Goal: Transaction & Acquisition: Obtain resource

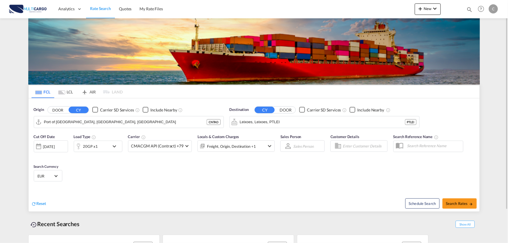
click at [147, 195] on div "Reset" at bounding box center [143, 199] width 224 height 16
click at [235, 180] on div "Cut Off Date [DATE] [DATE] Load Type 20GP x1 Carrier CMACGM API (Contract) +79 …" at bounding box center [254, 159] width 451 height 56
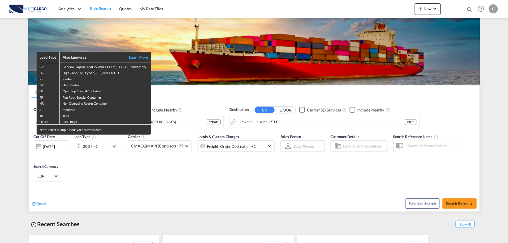
click at [111, 176] on div "Load Type Also known as Learn More GP General Purpose, DV(Dry Van), FT(Feet), H…" at bounding box center [254, 121] width 508 height 243
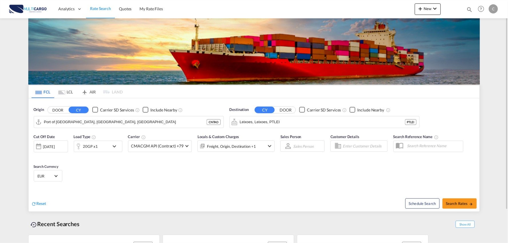
drag, startPoint x: 272, startPoint y: 184, endPoint x: 276, endPoint y: 224, distance: 39.9
click at [271, 184] on div "Cut Off Date [DATE] [DATE] Load Type 20GP x1 Carrier CMACGM API (Contract) +79 …" at bounding box center [254, 159] width 451 height 56
click at [430, 8] on span "New" at bounding box center [427, 8] width 21 height 5
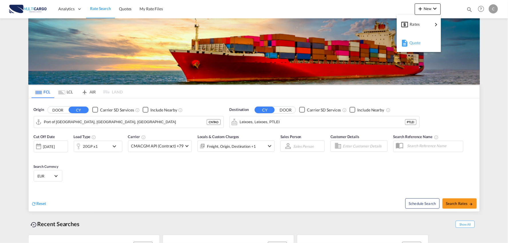
click at [416, 42] on span "Quote" at bounding box center [413, 42] width 6 height 11
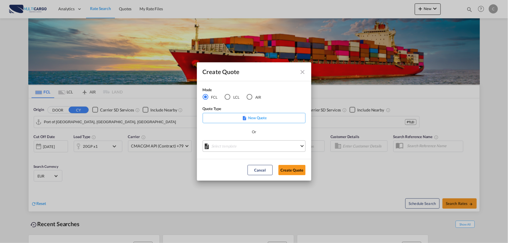
click at [255, 149] on md-select "Select template [DATE] IMP_EXW_FCL [PERSON_NAME] | [DATE] [DATE] IMP_DAP_FCL S/…" at bounding box center [254, 145] width 103 height 11
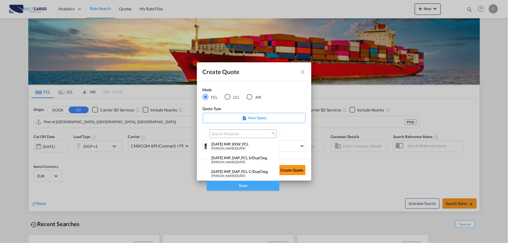
click at [257, 171] on div "[DATE] IMP_DAP_FCL C/DspCheg" at bounding box center [243, 171] width 64 height 5
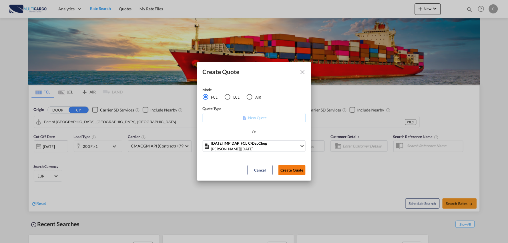
click at [294, 171] on button "Create Quote" at bounding box center [292, 170] width 27 height 10
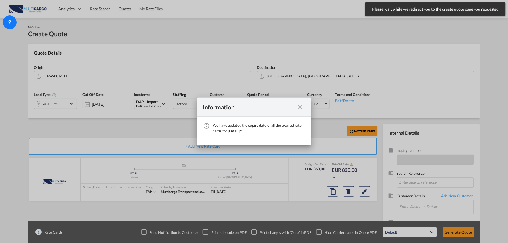
click at [301, 106] on md-icon "icon-close fg-AAA8AD cursor" at bounding box center [300, 107] width 7 height 7
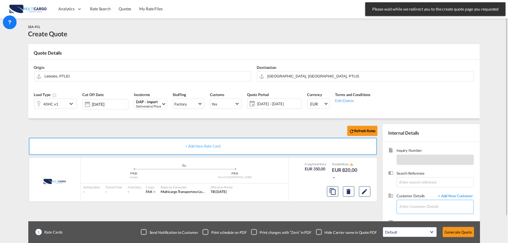
click at [423, 203] on input "Enter Customer Details" at bounding box center [437, 206] width 74 height 13
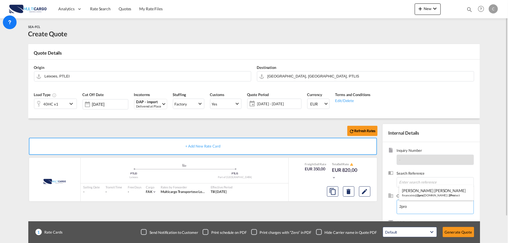
click at [421, 193] on div "[PERSON_NAME] [PERSON_NAME] financeiro@ 2pro [DOMAIN_NAME] | 2Pro tect" at bounding box center [437, 192] width 74 height 15
type input "2Protect, [PERSON_NAME] [PERSON_NAME], [EMAIL_ADDRESS][DOMAIN_NAME]"
click at [318, 229] on div "Checkbox No Ink" at bounding box center [319, 232] width 6 height 6
click at [131, 125] on div "Refresh Rates" at bounding box center [204, 131] width 352 height 14
click at [215, 127] on div "Refresh Rates" at bounding box center [204, 131] width 352 height 14
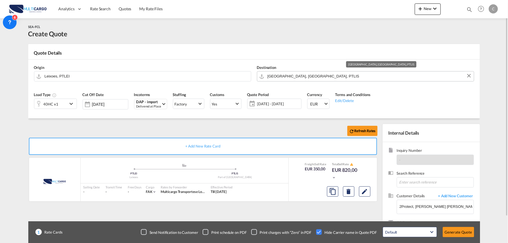
click at [318, 77] on input "[GEOGRAPHIC_DATA], [GEOGRAPHIC_DATA], PTLIS" at bounding box center [370, 76] width 204 height 10
click at [96, 75] on input "Leixoes, PTLEI" at bounding box center [147, 76] width 204 height 10
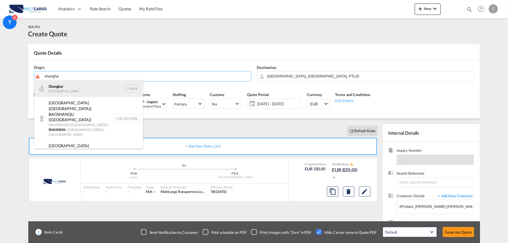
click at [60, 86] on div "Shangha i [GEOGRAPHIC_DATA] CNSHA" at bounding box center [88, 88] width 109 height 17
type input "[GEOGRAPHIC_DATA], [GEOGRAPHIC_DATA]"
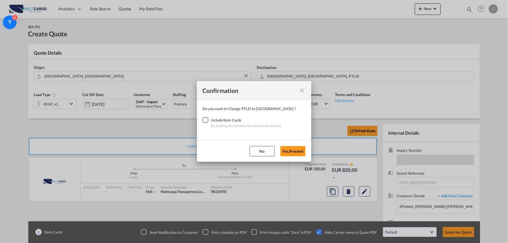
click at [206, 118] on div "Checkbox No Ink" at bounding box center [206, 120] width 6 height 6
click at [298, 152] on button "Yes,Proceed" at bounding box center [293, 151] width 25 height 10
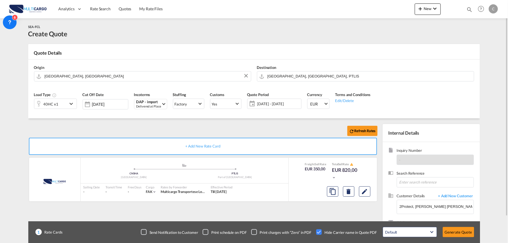
click at [202, 132] on div "Refresh Rates" at bounding box center [204, 131] width 352 height 14
click at [297, 73] on input "[GEOGRAPHIC_DATA], [GEOGRAPHIC_DATA], PTLIS" at bounding box center [370, 76] width 204 height 10
click at [150, 101] on div "DAP - import" at bounding box center [148, 102] width 25 height 4
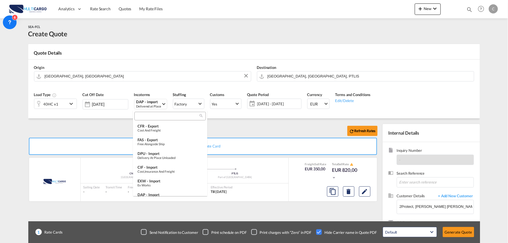
scroll to position [44, 0]
type md-option "[object Object]"
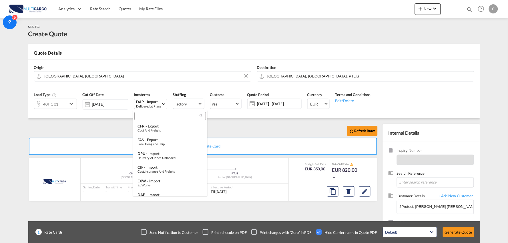
scroll to position [72, 0]
click at [159, 119] on div at bounding box center [170, 116] width 72 height 9
click at [159, 116] on input "search" at bounding box center [167, 116] width 63 height 5
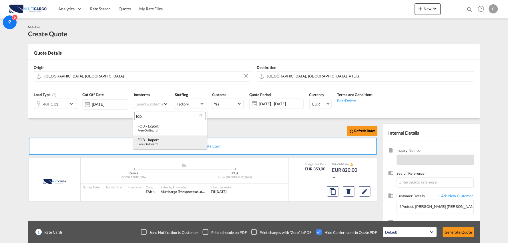
type input "fob"
click at [154, 139] on div "FOB - import" at bounding box center [170, 140] width 65 height 5
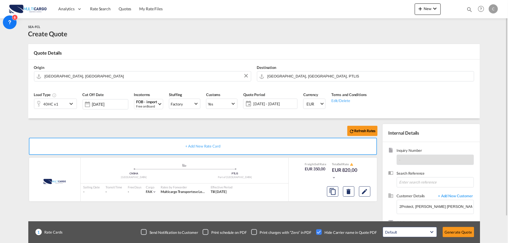
click at [201, 125] on div "Refresh Rates" at bounding box center [204, 131] width 352 height 14
click at [302, 78] on input "[GEOGRAPHIC_DATA], [GEOGRAPHIC_DATA], PTLIS" at bounding box center [370, 76] width 204 height 10
click at [129, 126] on div "Refresh Rates" at bounding box center [204, 131] width 352 height 14
click at [458, 230] on button "Generate Quote" at bounding box center [458, 232] width 31 height 10
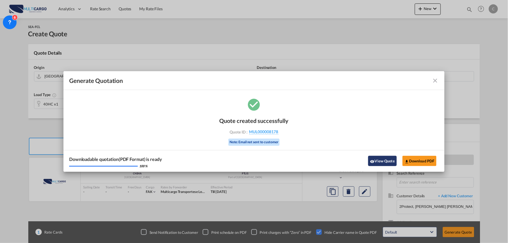
click at [380, 159] on button "View Quote" at bounding box center [382, 161] width 29 height 10
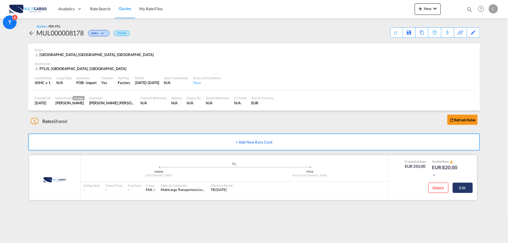
click at [465, 187] on button "Edit" at bounding box center [463, 188] width 20 height 10
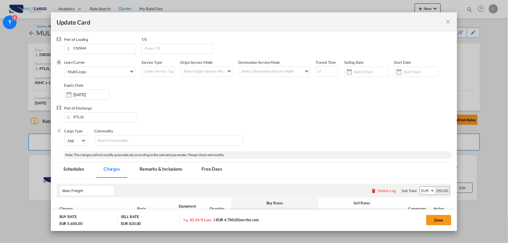
select select "per container"
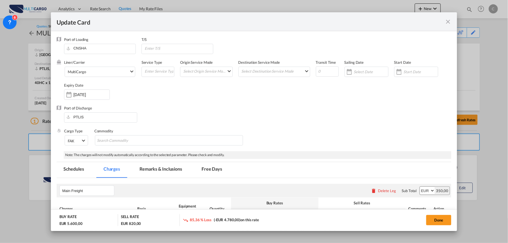
select select "per container"
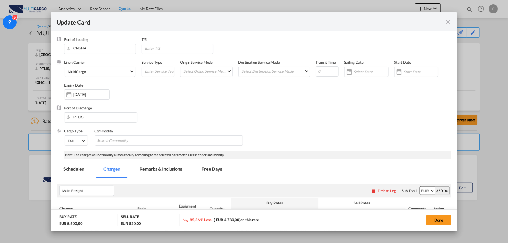
select select "per container"
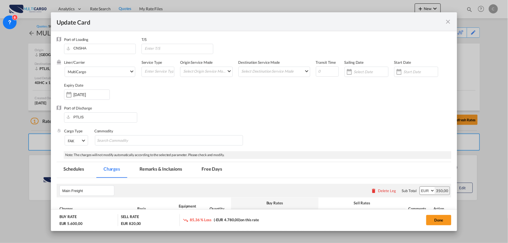
select select "per B/L"
select select "per container"
select select "per B/L"
select select "per container"
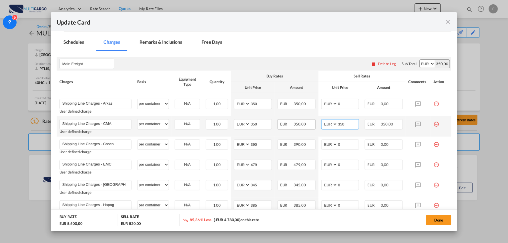
drag, startPoint x: 326, startPoint y: 125, endPoint x: 301, endPoint y: 125, distance: 24.9
click at [301, 125] on tr "Shipping Line Charges - CMA Please Enter User Defined Charges Cannot Be Publish…" at bounding box center [254, 126] width 395 height 20
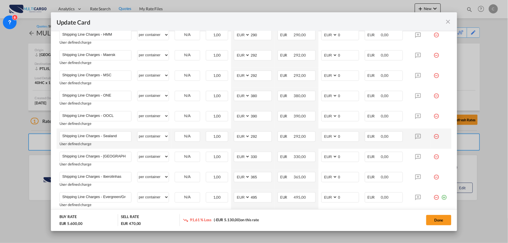
scroll to position [381, 0]
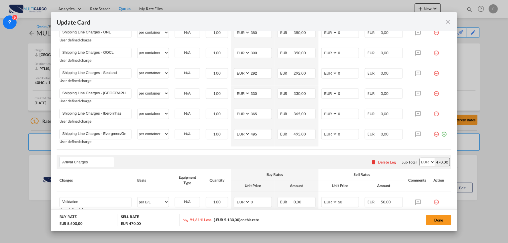
type input "0"
click at [315, 152] on rate-modification "Main Freight Please enter leg name Leg Name Already Exists Delete Leg Sub Total…" at bounding box center [254, 43] width 395 height 493
drag, startPoint x: 333, startPoint y: 136, endPoint x: 323, endPoint y: 136, distance: 10.9
click at [323, 136] on md-input-container "AED AFN ALL AMD ANG AOA ARS AUD AWG AZN BAM BBD BDT BGN BHD BIF BMD BND [PERSON…" at bounding box center [340, 134] width 38 height 10
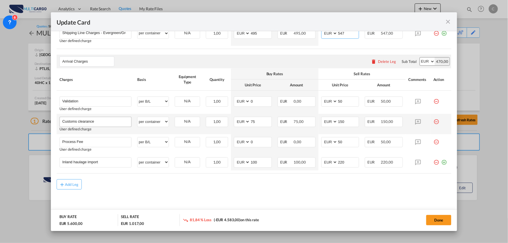
scroll to position [482, 0]
type input "547"
drag, startPoint x: 43, startPoint y: 97, endPoint x: 16, endPoint y: 94, distance: 27.0
click at [19, 95] on div "Update Card Port of [GEOGRAPHIC_DATA] [GEOGRAPHIC_DATA] T/S Liner/Carrier Multi…" at bounding box center [254, 121] width 508 height 243
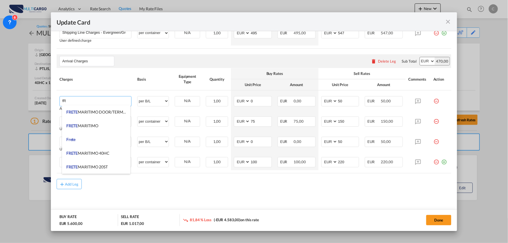
type input "f"
click at [96, 126] on span "FRETE MARITIMO" at bounding box center [82, 125] width 32 height 5
type input "FRETE MARITIMO"
select select "per equipment"
type input "0"
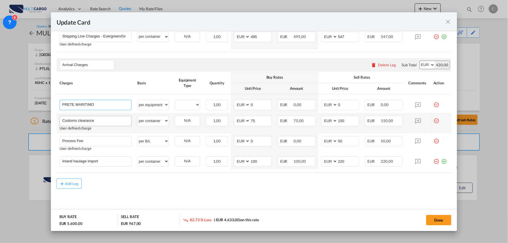
scroll to position [478, 0]
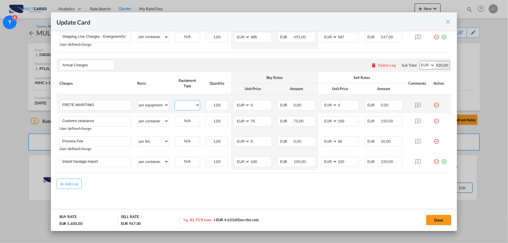
click at [192, 106] on select "40HC" at bounding box center [187, 105] width 25 height 8
select select "40HC"
click at [175, 102] on select "40HC" at bounding box center [187, 105] width 25 height 8
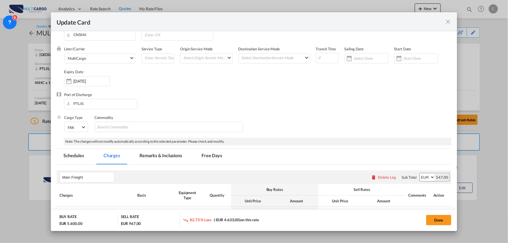
scroll to position [0, 0]
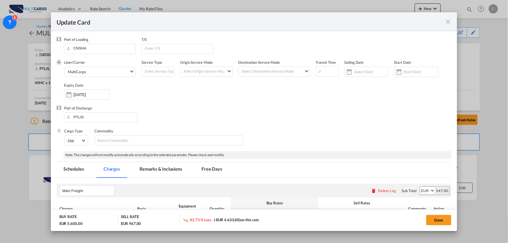
drag, startPoint x: 449, startPoint y: 14, endPoint x: 447, endPoint y: 19, distance: 5.0
click at [449, 15] on div "Update Card" at bounding box center [254, 21] width 407 height 19
click at [447, 19] on md-icon "icon-close fg-AAA8AD m-0 pointer" at bounding box center [448, 21] width 7 height 7
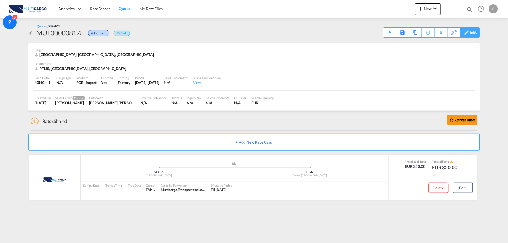
click at [474, 34] on div "Edit" at bounding box center [473, 33] width 7 height 10
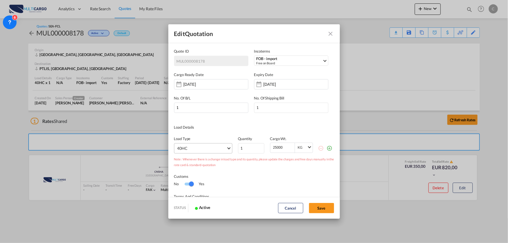
click at [191, 146] on md-select "40HC 20GP 40GP 45HC 20RE 40RE 40HR 20OT 40OT 20FR 40FR 40NR 20NR 45S 20TK 40TK …" at bounding box center [203, 148] width 58 height 10
click at [191, 149] on md-option "20GP" at bounding box center [203, 148] width 63 height 14
click at [322, 213] on button "Save" at bounding box center [321, 208] width 25 height 10
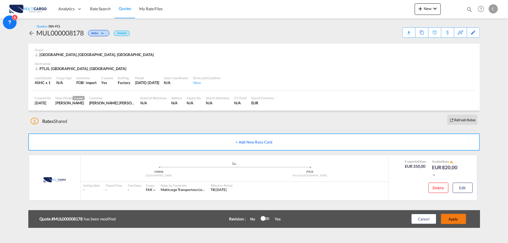
click at [457, 219] on button "Apply" at bounding box center [453, 219] width 25 height 10
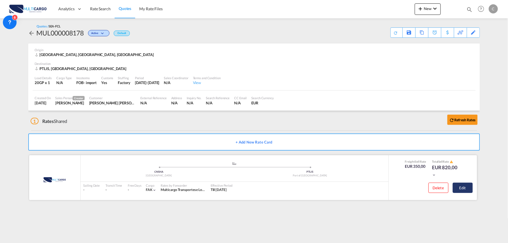
click at [464, 187] on button "Edit" at bounding box center [463, 188] width 20 height 10
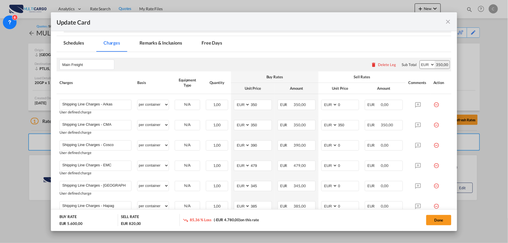
scroll to position [127, 0]
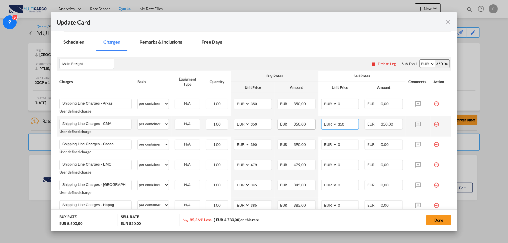
drag, startPoint x: 350, startPoint y: 123, endPoint x: 303, endPoint y: 128, distance: 47.2
click at [322, 128] on md-input-container "AED AFN ALL AMD ANG AOA ARS AUD AWG AZN BAM BBD BDT BGN BHD BIF BMD BND [PERSON…" at bounding box center [340, 124] width 38 height 10
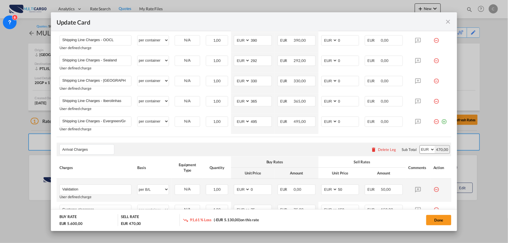
scroll to position [445, 0]
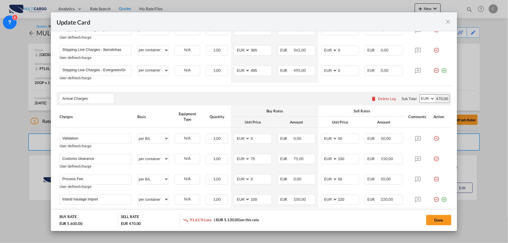
type input "0"
drag, startPoint x: 167, startPoint y: 88, endPoint x: 175, endPoint y: 88, distance: 8.6
drag, startPoint x: 341, startPoint y: 72, endPoint x: 314, endPoint y: 69, distance: 27.8
click at [323, 70] on md-input-container "AED AFN ALL AMD ANG AOA ARS AUD AWG AZN BAM BBD BDT BGN BHD BIF BMD BND [PERSON…" at bounding box center [340, 70] width 38 height 10
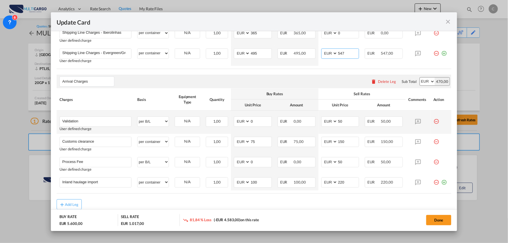
scroll to position [476, 0]
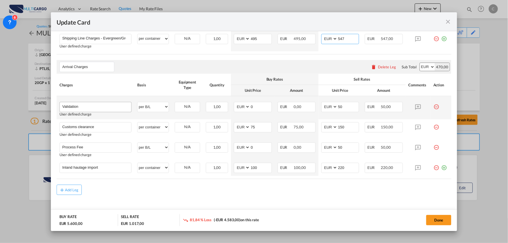
type input "547"
drag, startPoint x: 61, startPoint y: 109, endPoint x: 52, endPoint y: 107, distance: 9.3
click at [53, 108] on md-dialog-content "Port of Loading [GEOGRAPHIC_DATA] T/S Liner/Carrier MultiCargo 2HM LOGISTICS D.…" at bounding box center [254, 131] width 407 height 200
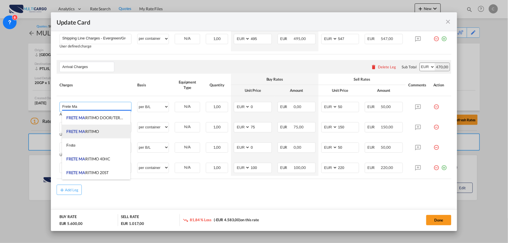
click at [103, 128] on li "FRETE MA RITIMO" at bounding box center [96, 132] width 68 height 14
type input "FRETE MARITIMO"
select select "per equipment"
type input "0"
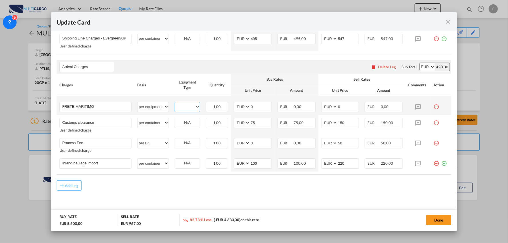
click at [192, 105] on select "20GP" at bounding box center [187, 107] width 25 height 8
select select "20GP"
click at [175, 103] on select "20GP" at bounding box center [187, 107] width 25 height 8
click at [238, 108] on select "AED AFN ALL AMD ANG AOA ARS AUD AWG AZN BAM BBD BDT BGN BHD BIF BMD BND [PERSON…" at bounding box center [242, 107] width 15 height 8
select select "string:USD"
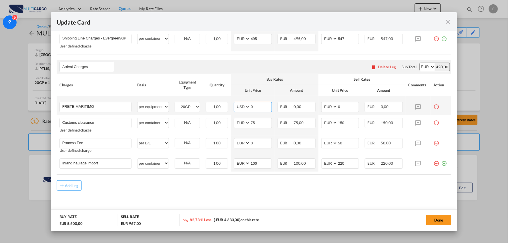
click at [235, 103] on select "AED AFN ALL AMD ANG AOA ARS AUD AWG AZN BAM BBD BDT BGN BHD BIF BMD BND [PERSON…" at bounding box center [242, 107] width 15 height 8
drag, startPoint x: 252, startPoint y: 106, endPoint x: 239, endPoint y: 107, distance: 13.8
click at [239, 107] on md-input-container "AED AFN ALL AMD ANG AOA ARS AUD AWG AZN BAM BBD BDT BGN BHD BIF BMD BND [PERSON…" at bounding box center [253, 107] width 38 height 10
type input "1775"
click at [331, 210] on md-dialog-actions "BUY RATE EUR 7.230,92 SELL RATE EUR 967,00 86,63 % Loss (-EUR 6.263,92) on this…" at bounding box center [254, 220] width 407 height 22
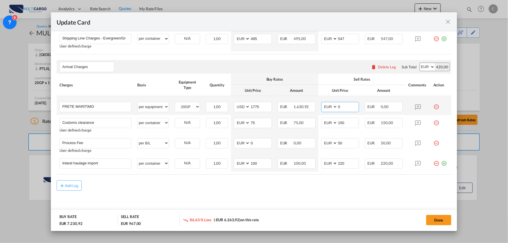
drag, startPoint x: 339, startPoint y: 106, endPoint x: 319, endPoint y: 107, distance: 19.5
click at [321, 107] on md-input-container "AED AFN ALL AMD ANG AOA ARS AUD AWG AZN BAM BBD BDT BGN BHD BIF BMD BND [PERSON…" at bounding box center [340, 107] width 38 height 10
type input "1975"
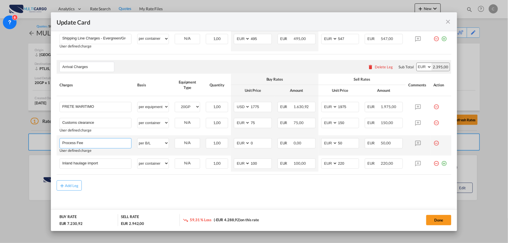
click at [109, 142] on input "Process Fee" at bounding box center [96, 142] width 69 height 9
type input "Process Fee + Validation"
drag, startPoint x: 344, startPoint y: 142, endPoint x: 328, endPoint y: 142, distance: 15.2
click at [328, 142] on md-input-container "AED AFN ALL AMD ANG AOA ARS AUD AWG AZN BAM BBD BDT BGN BHD BIF BMD BND [PERSON…" at bounding box center [340, 143] width 38 height 10
click at [352, 144] on input "140" at bounding box center [348, 142] width 21 height 9
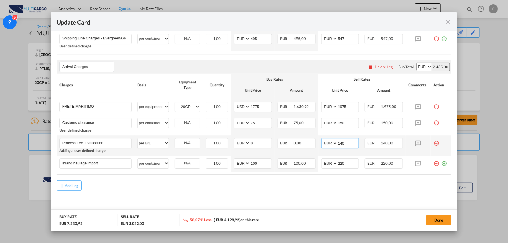
type input "140"
click at [333, 189] on div "Add Leg" at bounding box center [254, 185] width 395 height 10
drag, startPoint x: 116, startPoint y: 164, endPoint x: 16, endPoint y: 168, distance: 99.9
click at [18, 167] on div "Update Card Port of [GEOGRAPHIC_DATA] [GEOGRAPHIC_DATA] T/S Liner/Carrier Multi…" at bounding box center [254, 121] width 508 height 243
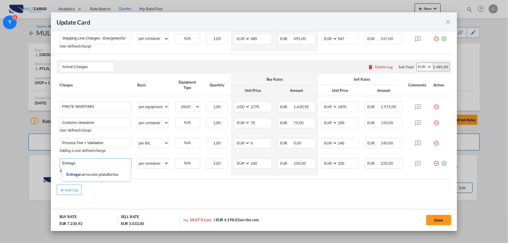
type input "Entrega"
click at [307, 60] on div "Arrival Charges Please enter leg name Leg Name Already Exists Delete Leg Sub To…" at bounding box center [254, 67] width 395 height 14
click at [347, 104] on input "1975" at bounding box center [348, 106] width 21 height 9
type input "1935"
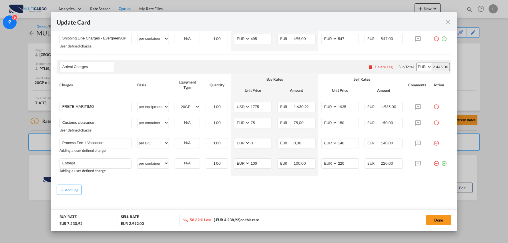
click at [102, 106] on input "FRETE MARITIMO" at bounding box center [96, 106] width 69 height 9
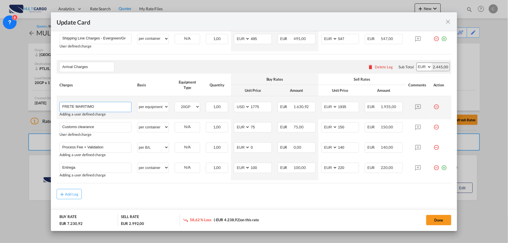
type input "FRETE MARITIMO /"
select select "string:EUR"
type input "1935"
type input "FRETE MARITIMO"
click at [195, 198] on div "Add Leg" at bounding box center [254, 194] width 395 height 10
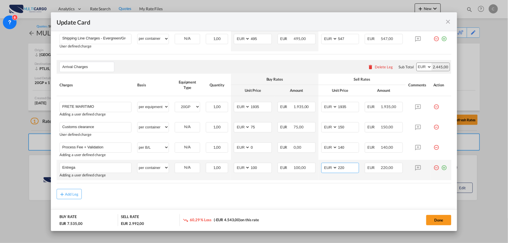
click at [349, 168] on input "220" at bounding box center [348, 167] width 21 height 9
click at [94, 167] on input "Entrega" at bounding box center [96, 167] width 69 height 9
drag, startPoint x: 103, startPoint y: 168, endPoint x: 76, endPoint y: 168, distance: 27.2
click at [76, 168] on input "Entrega Agualva-Cacem" at bounding box center [96, 167] width 69 height 9
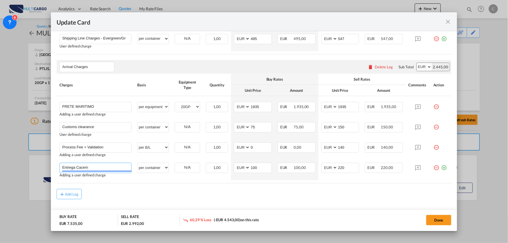
type input "Entrega Cacem"
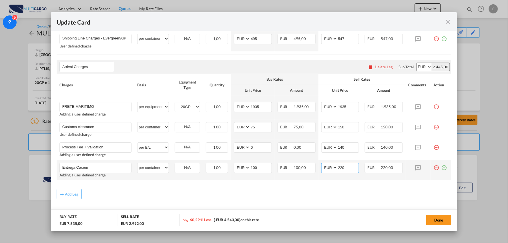
drag, startPoint x: 345, startPoint y: 169, endPoint x: 316, endPoint y: 169, distance: 29.5
click at [319, 169] on td "AED AFN ALL AMD ANG AOA ARS AUD AWG AZN BAM BBD BDT BGN BHD BIF BMD BND [PERSON…" at bounding box center [341, 170] width 44 height 20
type input "230"
click at [235, 194] on div "Add Leg" at bounding box center [254, 194] width 395 height 10
click at [276, 195] on div "Add Leg" at bounding box center [254, 194] width 395 height 10
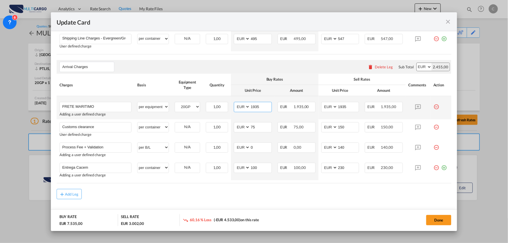
click at [240, 106] on select "AED AFN ALL AMD ANG AOA ARS AUD AWG AZN BAM BBD BDT BGN BHD BIF BMD BND [PERSON…" at bounding box center [242, 107] width 15 height 8
select select "string:USD"
click at [235, 103] on select "AED AFN ALL AMD ANG AOA ARS AUD AWG AZN BAM BBD BDT BGN BHD BIF BMD BND [PERSON…" at bounding box center [242, 107] width 15 height 8
drag, startPoint x: 261, startPoint y: 107, endPoint x: 208, endPoint y: 105, distance: 52.7
click at [208, 106] on tr "FRETE MARITIMO Please Enter User Defined Charges Cannot Be Published Adding a u…" at bounding box center [254, 107] width 395 height 23
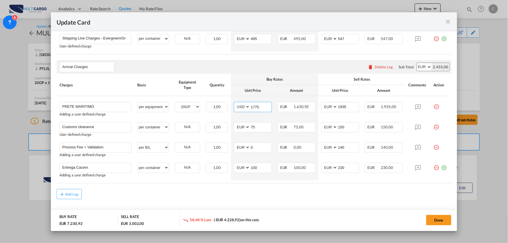
type input "1775"
click at [270, 213] on md-dialog-actions "BUY RATE EUR 7.230,92 SELL RATE EUR 3.002,00 58,48 % Loss (-EUR 4.228,92) on th…" at bounding box center [254, 220] width 407 height 22
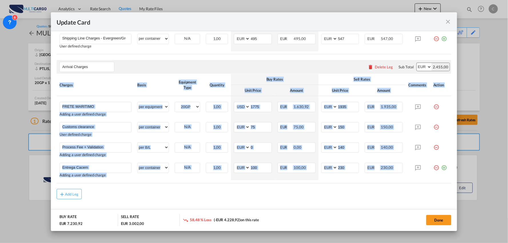
drag, startPoint x: 7, startPoint y: 181, endPoint x: 5, endPoint y: 185, distance: 4.8
click at [5, 185] on div "Update Card Port of [GEOGRAPHIC_DATA] [GEOGRAPHIC_DATA] T/S Liner/Carrier Multi…" at bounding box center [254, 121] width 508 height 243
click at [164, 182] on table "Charges Basis Equipment Type Quantity Buy Rates Sell Rates Comments Action Unit…" at bounding box center [254, 129] width 395 height 110
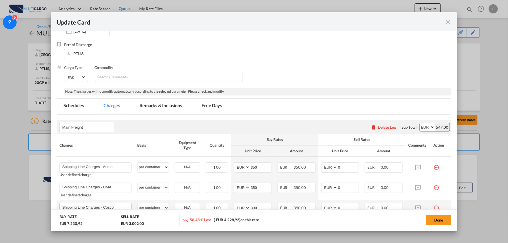
scroll to position [0, 0]
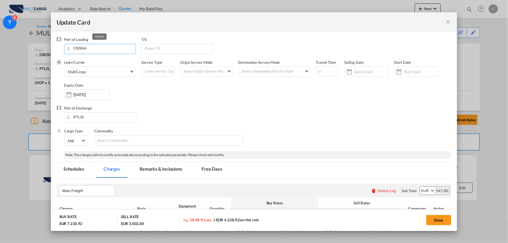
click at [91, 47] on input "CNSHA" at bounding box center [101, 48] width 69 height 9
drag, startPoint x: 91, startPoint y: 47, endPoint x: 2, endPoint y: 29, distance: 90.5
click at [20, 34] on div "Update Card Port of [GEOGRAPHIC_DATA] [GEOGRAPHIC_DATA] T/S Liner/Carrier Multi…" at bounding box center [254, 121] width 508 height 243
click at [76, 57] on div "Ningbo" at bounding box center [119, 58] width 101 height 5
type input "Ningbo, CNNGB"
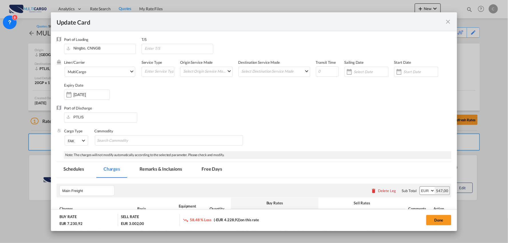
click at [213, 104] on div "Liner/Carrier MultiCargo 2HM LOGISTICS D.O.O AAXL GLOBAL SHIPPING LINES LLC [PE…" at bounding box center [258, 83] width 388 height 46
click at [444, 219] on button "Done" at bounding box center [438, 220] width 25 height 10
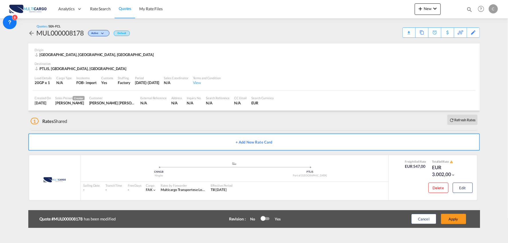
click at [458, 219] on button "Apply" at bounding box center [453, 219] width 25 height 10
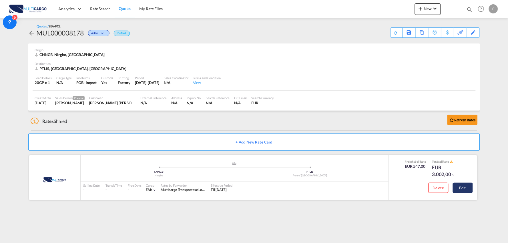
click at [473, 186] on button "Edit" at bounding box center [463, 188] width 20 height 10
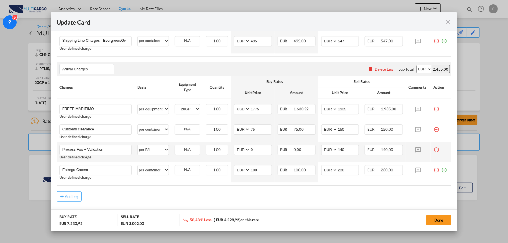
scroll to position [476, 0]
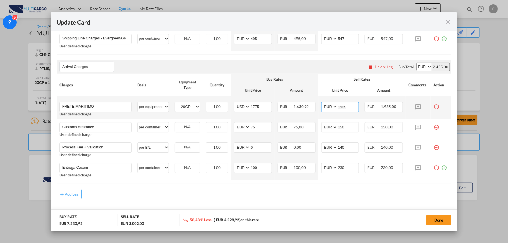
drag, startPoint x: 348, startPoint y: 105, endPoint x: 313, endPoint y: 108, distance: 35.3
click at [314, 108] on tr "FRETE MARITIMO Please Enter User Defined Charges Cannot Be Published User defin…" at bounding box center [254, 107] width 395 height 23
click at [346, 109] on input "1935" at bounding box center [348, 106] width 21 height 9
click at [348, 106] on input "1935" at bounding box center [348, 106] width 21 height 9
drag, startPoint x: 339, startPoint y: 108, endPoint x: 309, endPoint y: 108, distance: 30.0
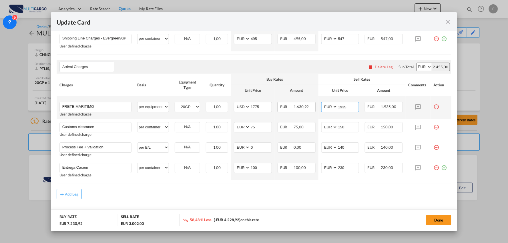
click at [311, 108] on tr "FRETE MARITIMO Please Enter User Defined Charges Cannot Be Published User defin…" at bounding box center [254, 107] width 395 height 23
type input "1895"
click at [442, 222] on button "Done" at bounding box center [438, 220] width 25 height 10
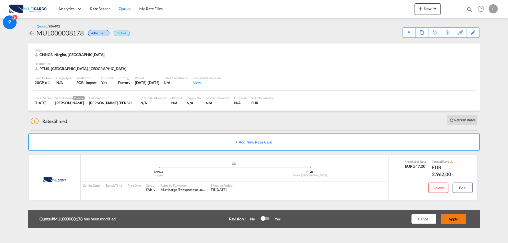
click at [456, 219] on button "Apply" at bounding box center [453, 219] width 25 height 10
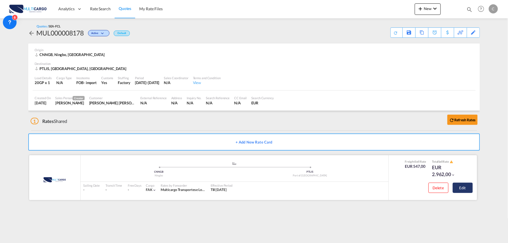
click at [465, 187] on button "Edit" at bounding box center [463, 188] width 20 height 10
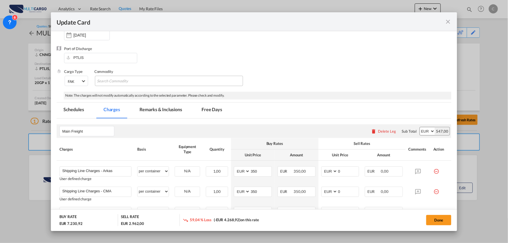
scroll to position [95, 0]
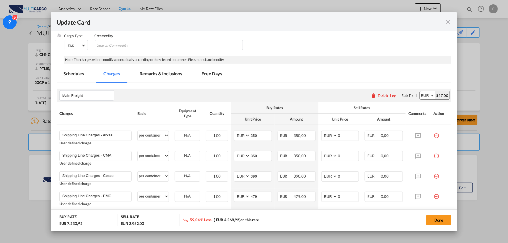
click at [153, 71] on md-tab-item "Remarks & Inclusions" at bounding box center [161, 75] width 56 height 16
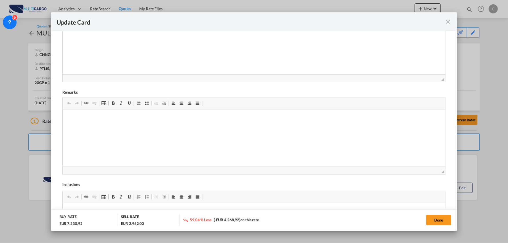
scroll to position [190, 0]
drag, startPoint x: 113, startPoint y: 118, endPoint x: 63, endPoint y: 116, distance: 49.5
click at [62, 115] on html "Exlui verificações" at bounding box center [253, 115] width 383 height 17
click at [435, 219] on button "Done" at bounding box center [438, 220] width 25 height 10
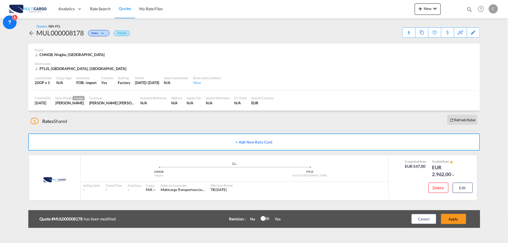
scroll to position [80, 0]
click at [457, 218] on button "Apply" at bounding box center [453, 219] width 25 height 10
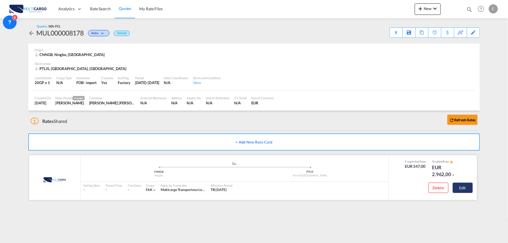
click at [464, 189] on button "Edit" at bounding box center [463, 188] width 20 height 10
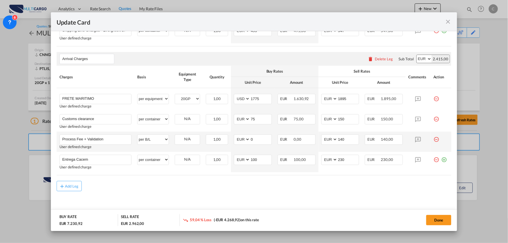
scroll to position [487, 0]
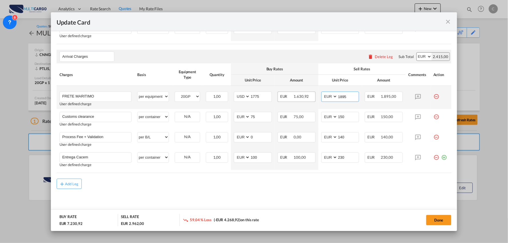
drag, startPoint x: 348, startPoint y: 96, endPoint x: 306, endPoint y: 97, distance: 41.8
click at [307, 97] on tr "FRETE MARITIMO Please Enter User Defined Charges Cannot Be Published User defin…" at bounding box center [254, 97] width 395 height 23
type input "1925"
click at [440, 219] on button "Done" at bounding box center [438, 220] width 25 height 10
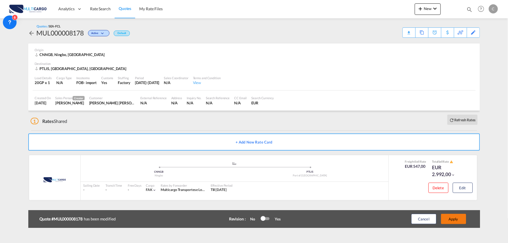
click at [458, 218] on button "Apply" at bounding box center [453, 219] width 25 height 10
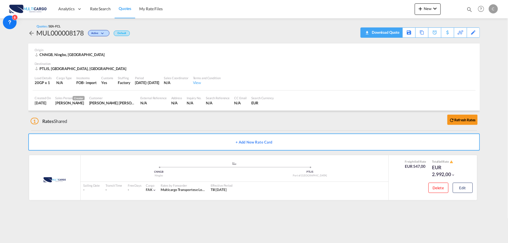
click at [393, 33] on div "Download Quote" at bounding box center [385, 32] width 29 height 9
